Goal: Find specific page/section: Find specific page/section

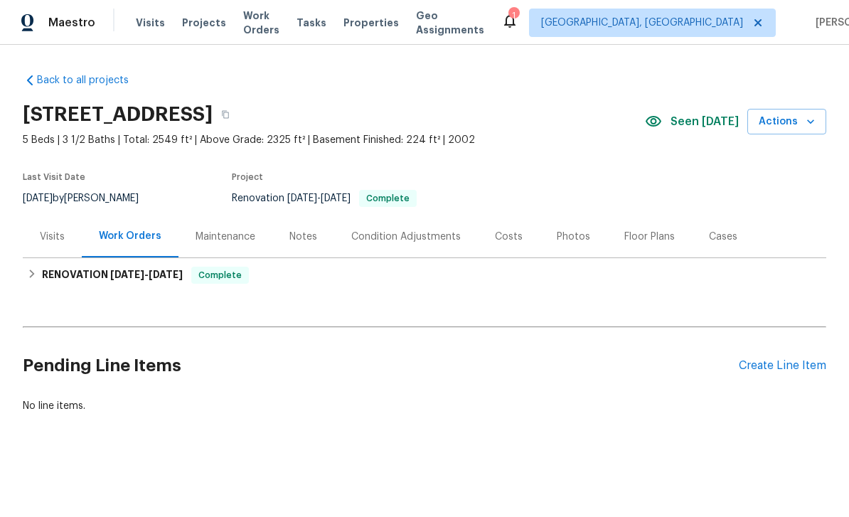
click at [570, 243] on div "Photos" at bounding box center [572, 237] width 33 height 14
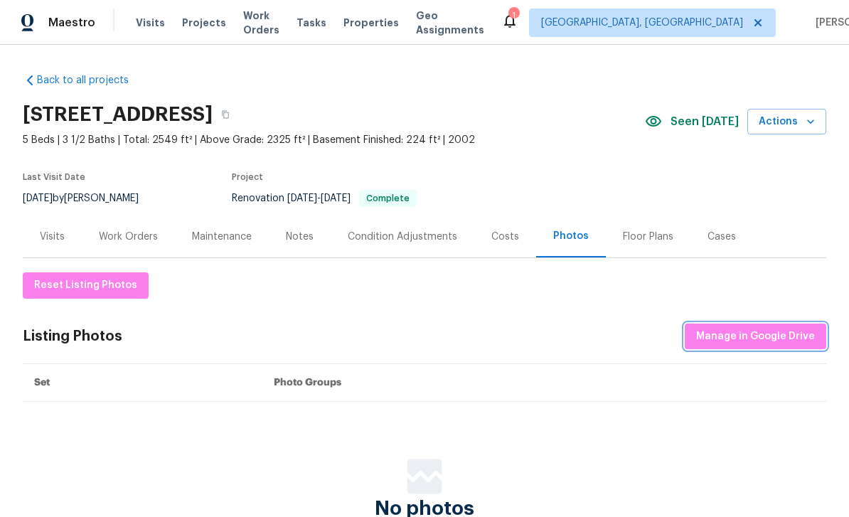
click at [743, 342] on span "Manage in Google Drive" at bounding box center [755, 337] width 119 height 18
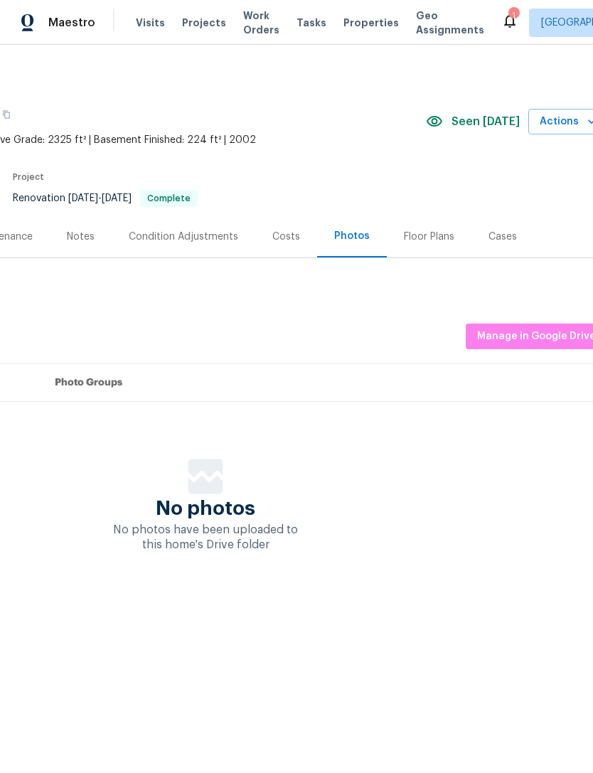
scroll to position [0, 195]
click at [536, 334] on span "Manage in Google Drive" at bounding box center [537, 337] width 119 height 18
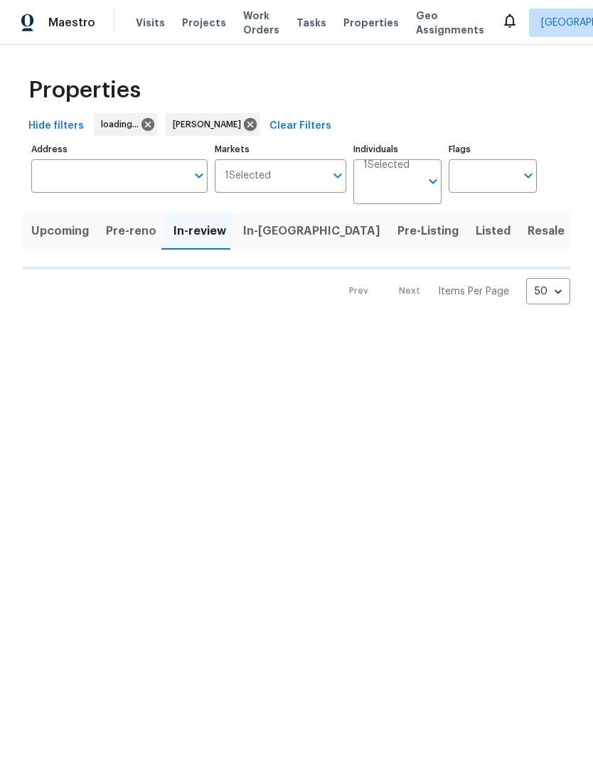
click at [397, 231] on span "Pre-Listing" at bounding box center [427, 231] width 61 height 20
